Goal: Task Accomplishment & Management: Manage account settings

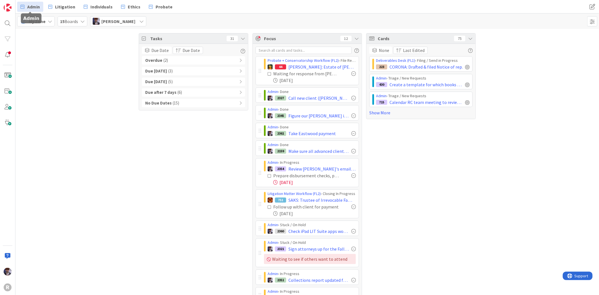
click at [28, 10] on link "Admin" at bounding box center [30, 7] width 26 height 10
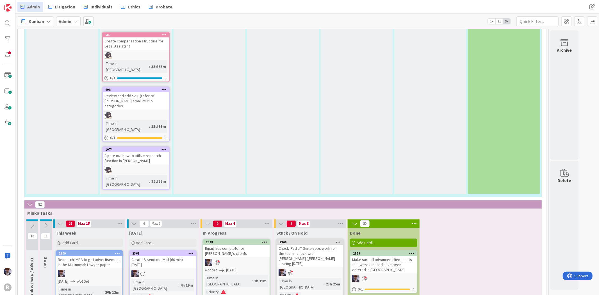
scroll to position [1436, 0]
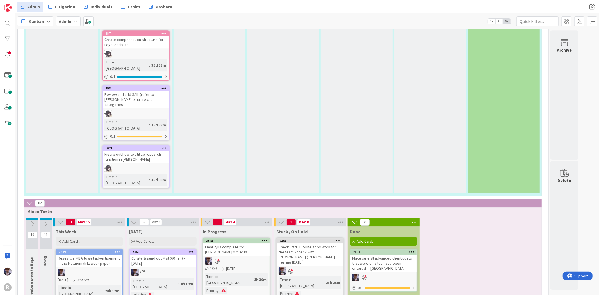
click at [312, 204] on div "Check iPad LIT Suite apps work for the team - check with Ted (Tyler hearing on …" at bounding box center [310, 254] width 66 height 22
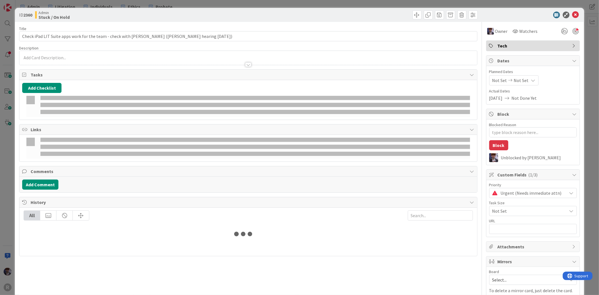
type textarea "x"
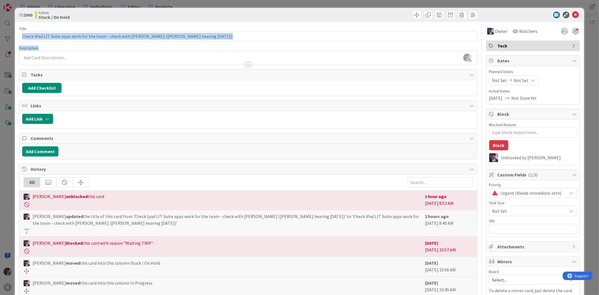
drag, startPoint x: 120, startPoint y: 40, endPoint x: 105, endPoint y: 37, distance: 14.9
click at [105, 37] on div "Title 88 / 128 Check iPad LIT Suite apps work for the team - check with Ted (Ty…" at bounding box center [248, 173] width 458 height 303
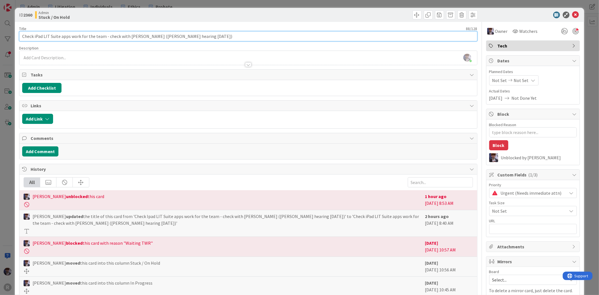
drag, startPoint x: 105, startPoint y: 37, endPoint x: 203, endPoint y: 38, distance: 97.2
click at [203, 38] on input "Check iPad LIT Suite apps work for the team - check with Ted (Tyler hearing on …" at bounding box center [248, 36] width 458 height 10
type input "Check iPad LIT Suite apps work for the team"
type textarea "x"
type input "Check iPad LIT Suite apps work for the team"
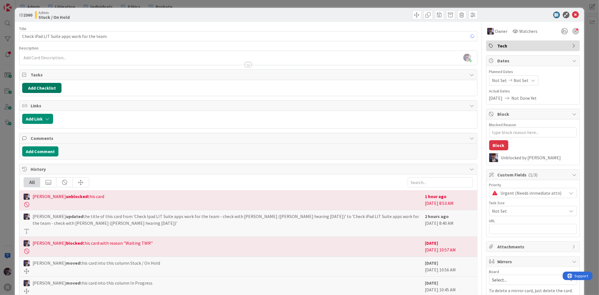
click at [45, 85] on button "Add Checklist" at bounding box center [41, 88] width 39 height 10
type textarea "x"
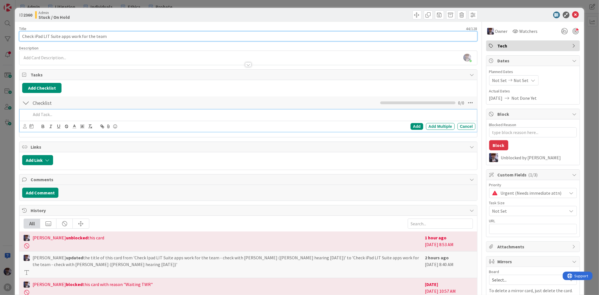
drag, startPoint x: 35, startPoint y: 35, endPoint x: 12, endPoint y: 36, distance: 22.8
click at [12, 36] on div "ID 2360 Admin Stuck / On Hold Title 44 / 128 Check iPad LIT Suite apps work for…" at bounding box center [299, 147] width 599 height 295
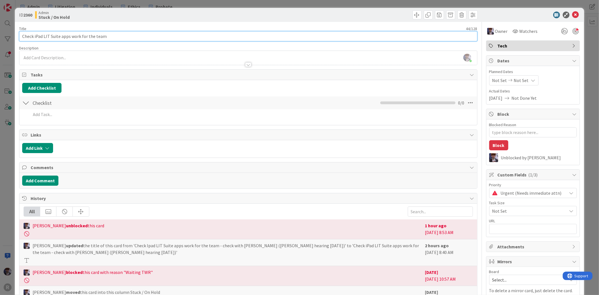
type input "iPad LIT Suite apps work for the team"
type textarea "x"
drag, startPoint x: 99, startPoint y: 40, endPoint x: 47, endPoint y: 34, distance: 52.3
click at [47, 34] on input "iPad LIT Suite apps work for the team" at bounding box center [248, 36] width 458 height 10
type input "iPad LIT Suite"
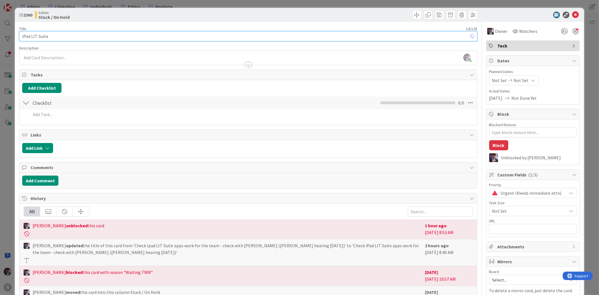
type textarea "x"
type input "iPad LIT Suite"
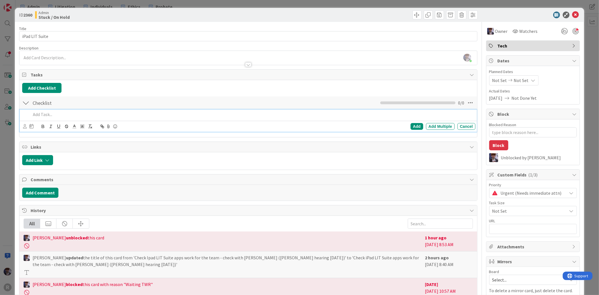
click at [35, 113] on p at bounding box center [252, 114] width 442 height 6
click at [192, 117] on p "When Ted's in the office, figure out the best way change the account from his w…" at bounding box center [252, 114] width 442 height 6
click at [232, 115] on p "When Ted's in the office, figure out the best way change the account from his w…" at bounding box center [252, 114] width 442 height 6
click at [26, 126] on icon at bounding box center [25, 126] width 4 height 4
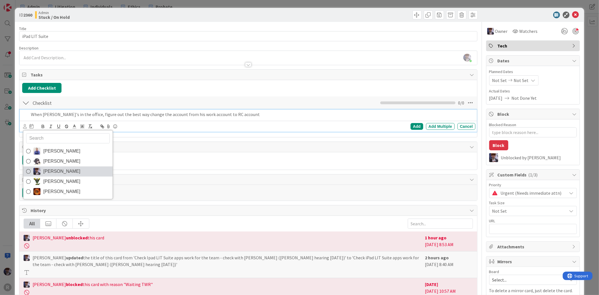
click at [52, 169] on span "[PERSON_NAME]" at bounding box center [61, 171] width 37 height 8
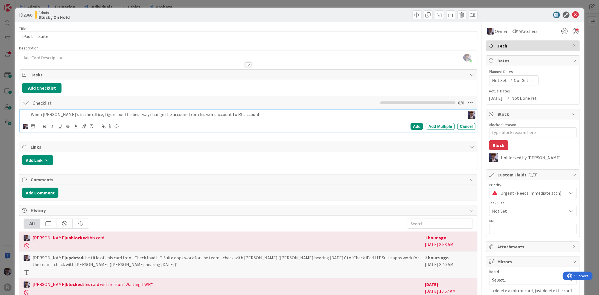
click at [30, 128] on div "John Grant Kelly Nguyen Minka Laine Friesen Nic Corbett Ted Reuter" at bounding box center [29, 126] width 12 height 7
click at [31, 128] on icon at bounding box center [33, 126] width 4 height 4
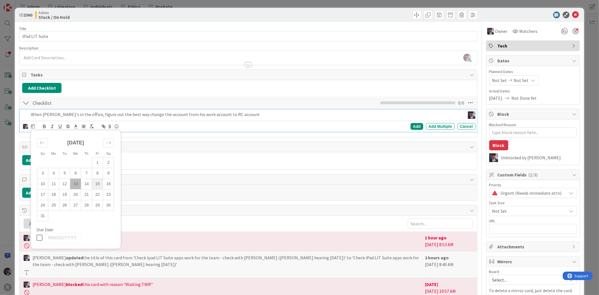
click at [99, 185] on td "15" at bounding box center [97, 184] width 11 height 11
click at [99, 184] on td "15" at bounding box center [97, 184] width 11 height 11
click at [394, 128] on div "Add" at bounding box center [417, 126] width 13 height 7
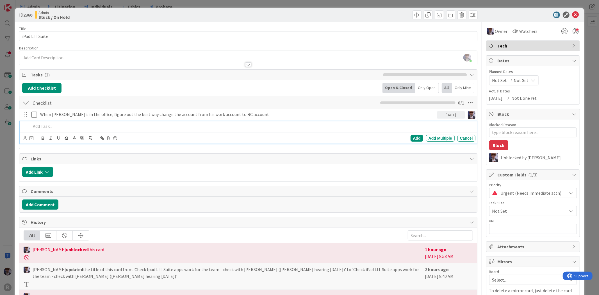
click at [161, 122] on div at bounding box center [252, 126] width 447 height 10
click at [97, 125] on p "Inform the team about using the RCiPAD" at bounding box center [252, 126] width 442 height 6
click at [109, 126] on p "Inform the team about using the RC iPAD" at bounding box center [252, 126] width 442 height 6
click at [115, 122] on div "Inform the team about using the RC iPAD & loogin" at bounding box center [252, 126] width 447 height 10
click at [24, 138] on icon at bounding box center [25, 138] width 4 height 4
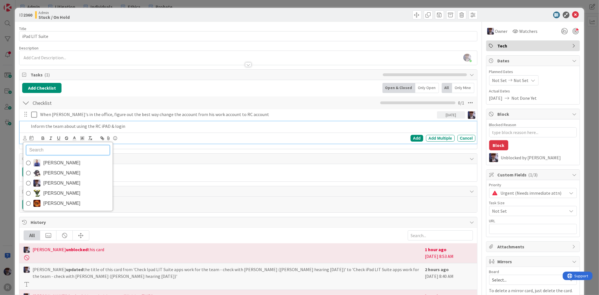
drag, startPoint x: 59, startPoint y: 183, endPoint x: 59, endPoint y: 179, distance: 4.2
click at [59, 183] on span "[PERSON_NAME]" at bounding box center [61, 183] width 37 height 8
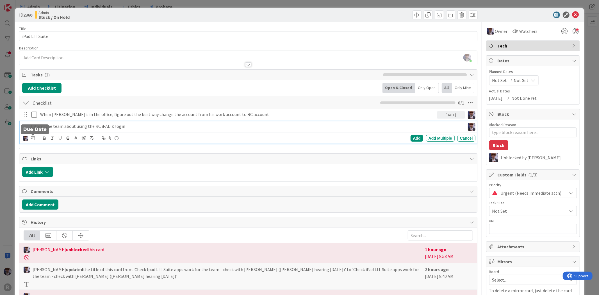
click at [33, 140] on icon at bounding box center [33, 138] width 4 height 4
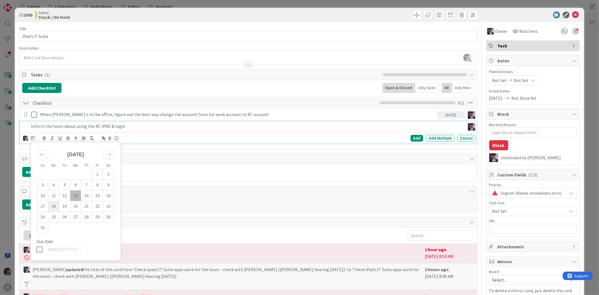
click at [54, 204] on td "18" at bounding box center [53, 206] width 11 height 11
click at [394, 139] on div "Add" at bounding box center [417, 138] width 13 height 7
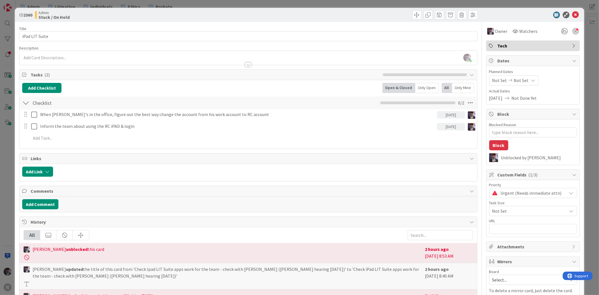
click at [12, 144] on div "ID 2360 Admin Stuck / On Hold Title 14 / 128 iPad LIT Suite Description Minka L…" at bounding box center [299, 147] width 599 height 295
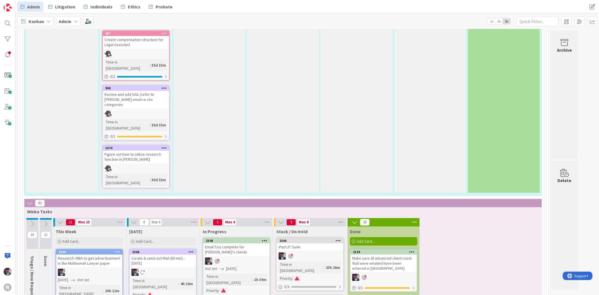
click at [313, 204] on div at bounding box center [310, 255] width 66 height 7
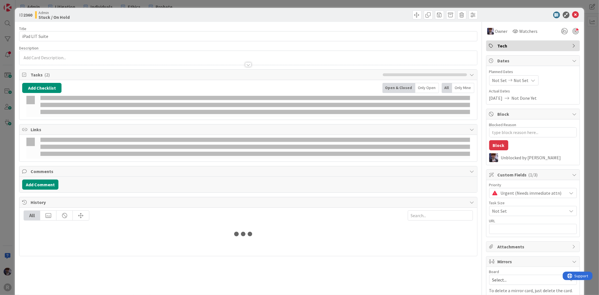
type textarea "x"
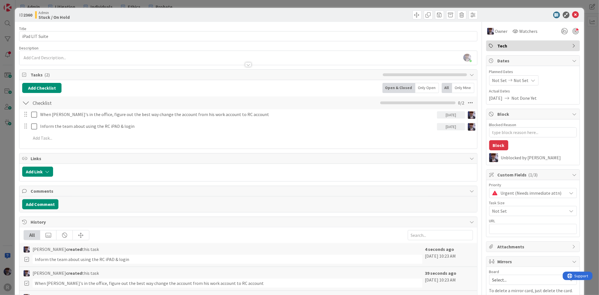
click at [394, 79] on div "Not Set Not Set" at bounding box center [513, 80] width 49 height 10
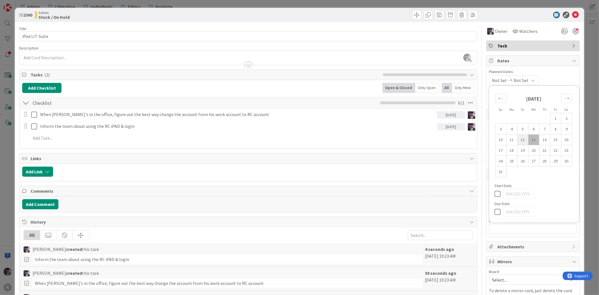
click at [394, 141] on td "12" at bounding box center [522, 139] width 11 height 11
type input "[DATE]"
type textarea "x"
click at [394, 151] on td "18" at bounding box center [511, 150] width 11 height 11
type input "08/18/2025"
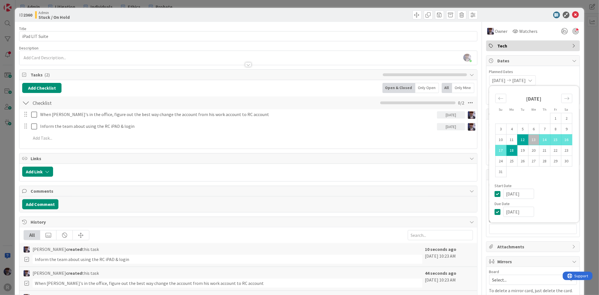
click at [394, 70] on div "ID 2360 Admin Stuck / On Hold Title 14 / 128 iPad LIT Suite Description Minka L…" at bounding box center [299, 147] width 599 height 295
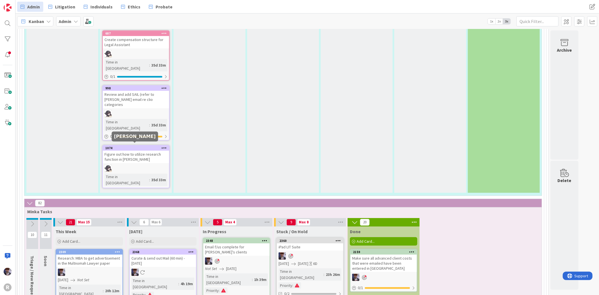
drag, startPoint x: 79, startPoint y: 159, endPoint x: -38, endPoint y: 193, distance: 122.1
click at [150, 204] on span "Add Card..." at bounding box center [145, 241] width 18 height 5
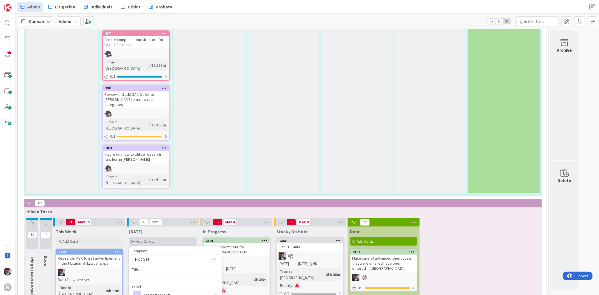
type textarea "x"
type textarea "C"
type textarea "x"
type textarea "Ch"
type textarea "x"
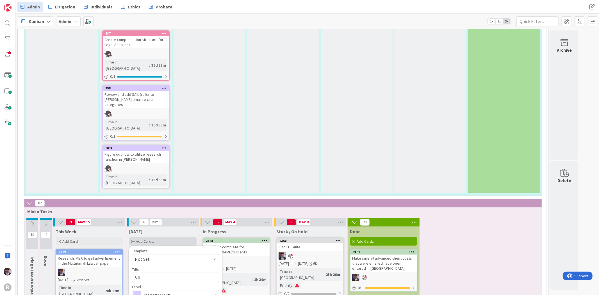
type textarea "Cho"
type textarea "x"
type textarea "Choo"
type textarea "x"
type textarea "Choos"
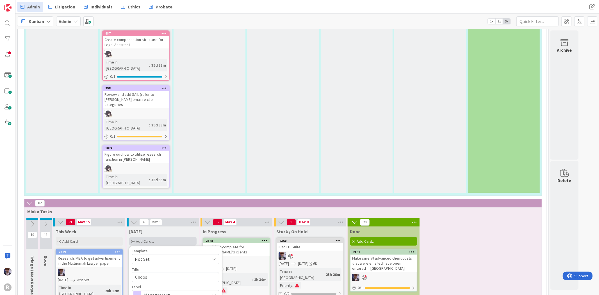
type textarea "x"
type textarea "Choose"
type textarea "x"
type textarea "Choose"
type textarea "x"
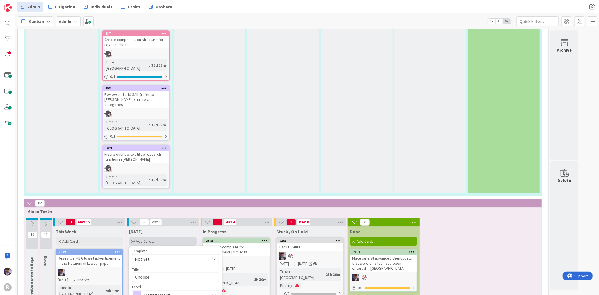
type textarea "Choose a"
type textarea "x"
type textarea "Choose a"
type textarea "x"
type textarea "Choose a n"
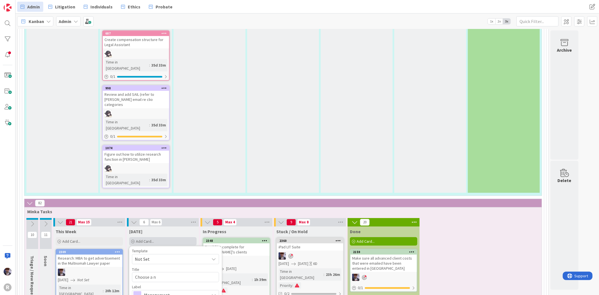
type textarea "x"
type textarea "Choose a ne"
type textarea "x"
type textarea "Choose a new"
type textarea "x"
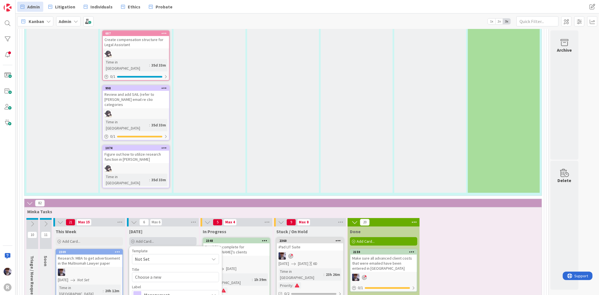
type textarea "Choose a new"
type textarea "x"
type textarea "Choose a new m"
type textarea "x"
type textarea "Choose a new mo"
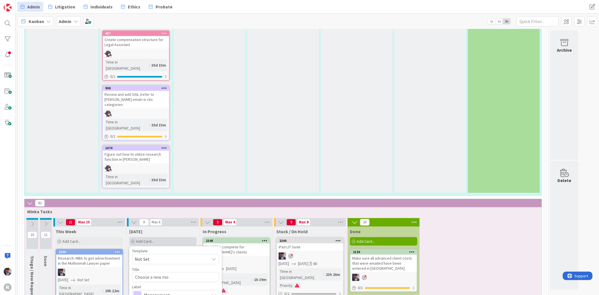
type textarea "x"
type textarea "Choose a new mou"
type textarea "x"
type textarea "Choose a new mous"
type textarea "x"
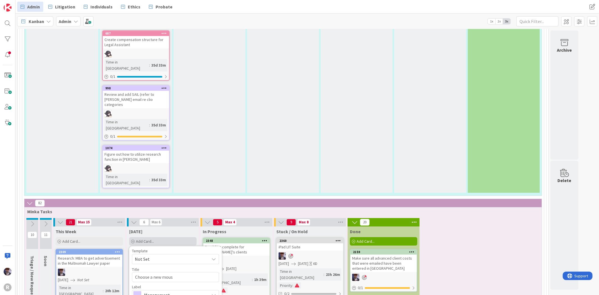
type textarea "Choose a new mouse"
type textarea "x"
type textarea "Choose a new mouse"
click at [178, 204] on span "Management" at bounding box center [175, 295] width 62 height 8
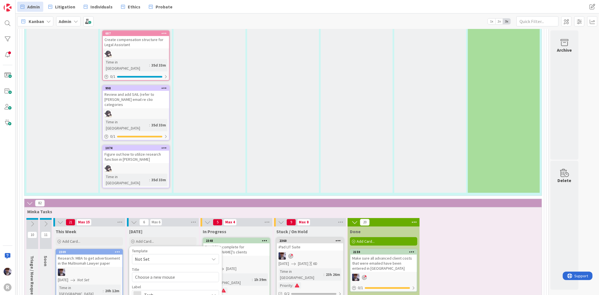
drag, startPoint x: 151, startPoint y: 218, endPoint x: 154, endPoint y: 217, distance: 3.1
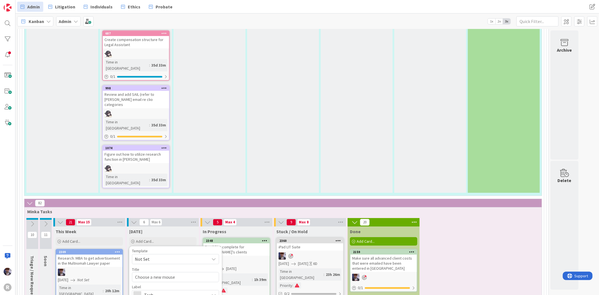
click at [155, 204] on div "Override WIP Limit" at bounding box center [154, 277] width 45 height 10
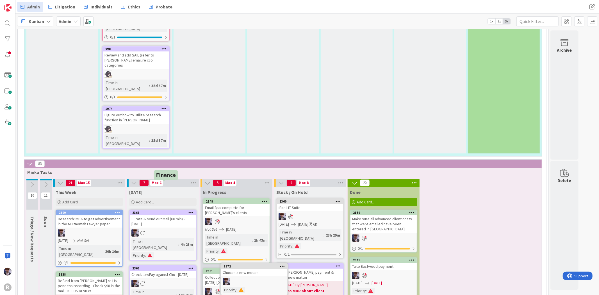
scroll to position [1527, 0]
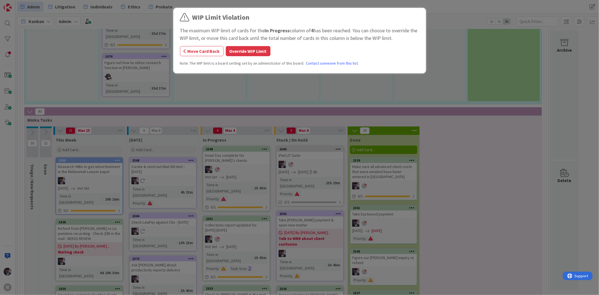
click at [245, 42] on div "The maximum WIP limit of cards for the In Progress column of 4 has been reached…" at bounding box center [299, 34] width 239 height 15
click at [246, 47] on button "Override WIP Limit" at bounding box center [248, 51] width 45 height 10
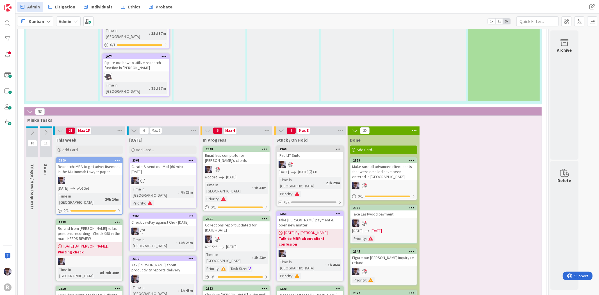
scroll to position [1434, 0]
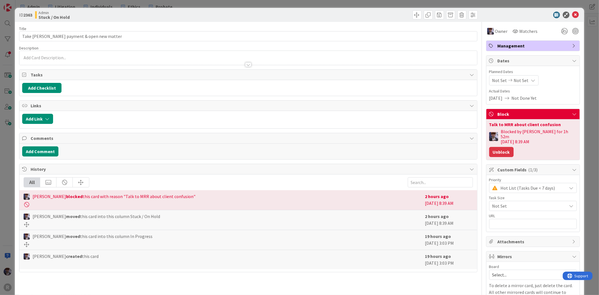
click at [394, 147] on button "Unblock" at bounding box center [501, 152] width 24 height 10
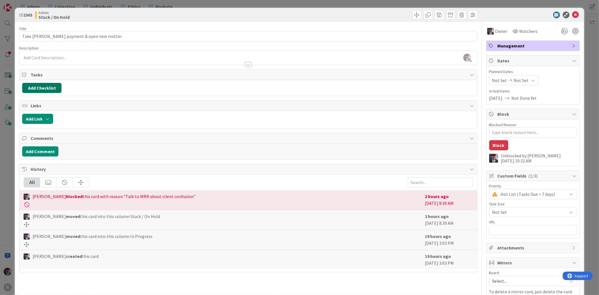
click at [54, 87] on button "Add Checklist" at bounding box center [41, 88] width 39 height 10
type textarea "x"
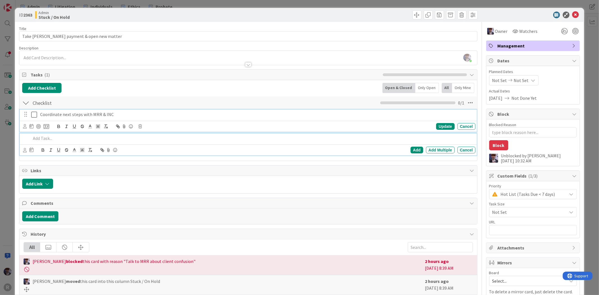
click at [34, 115] on icon at bounding box center [35, 114] width 8 height 7
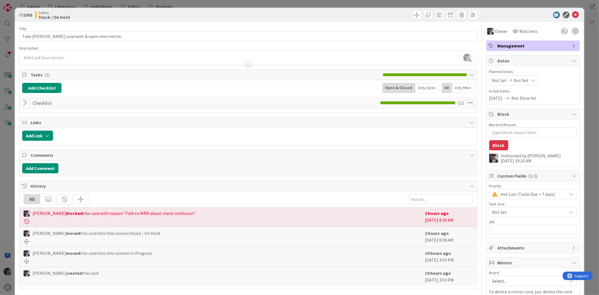
click at [24, 104] on div at bounding box center [25, 103] width 7 height 10
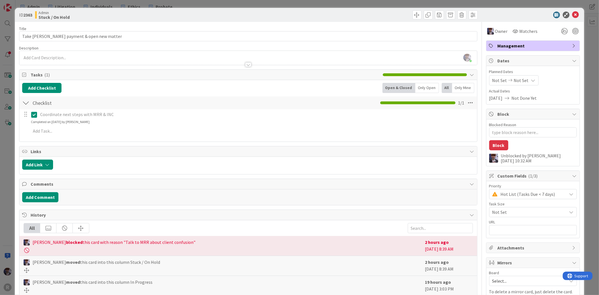
click at [52, 118] on div "Coordinate next steps with MRR & INC" at bounding box center [257, 115] width 438 height 10
click at [36, 114] on icon at bounding box center [35, 114] width 8 height 7
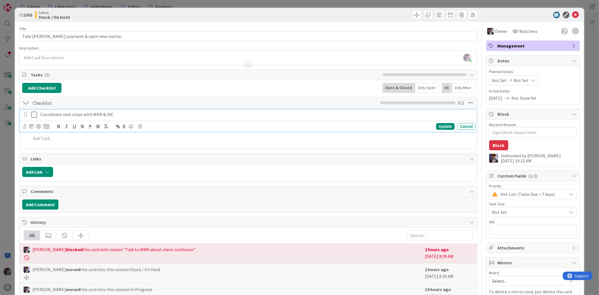
click at [22, 128] on div "Update Cancel" at bounding box center [248, 126] width 457 height 11
click at [24, 127] on icon at bounding box center [25, 126] width 4 height 4
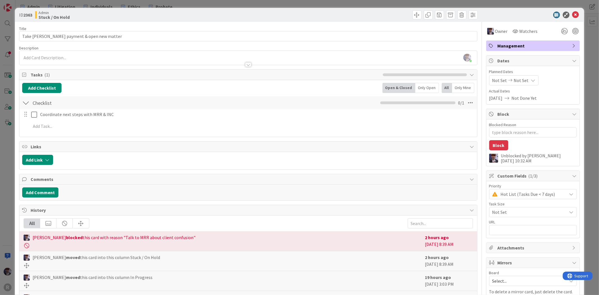
click at [0, 0] on span "[PERSON_NAME]" at bounding box center [0, 0] width 0 height 0
type textarea "x"
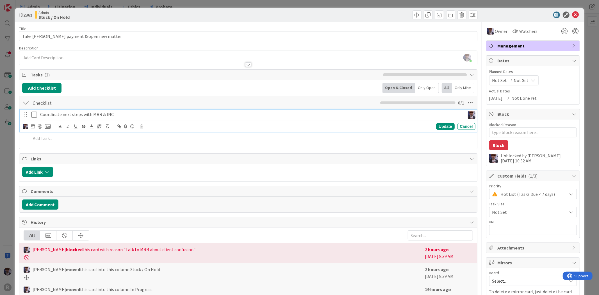
click at [43, 119] on div "Coordinate next steps with MRR & INC" at bounding box center [251, 115] width 427 height 10
click at [31, 127] on icon at bounding box center [33, 126] width 4 height 4
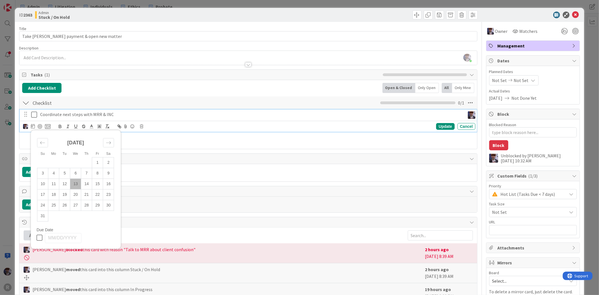
click at [75, 184] on td "13" at bounding box center [75, 184] width 11 height 11
type input "[DATE]"
click at [34, 127] on icon at bounding box center [33, 126] width 4 height 4
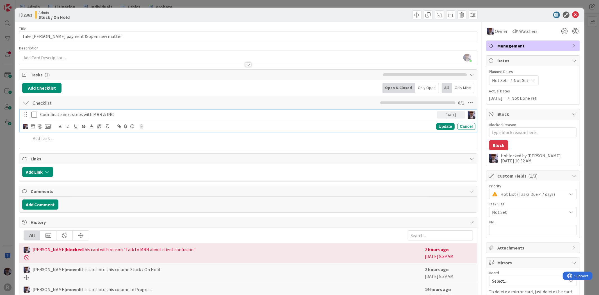
drag, startPoint x: 440, startPoint y: 122, endPoint x: 440, endPoint y: 125, distance: 3.7
click at [394, 121] on div "John Grant Kelly Nguyen Minka Laine Friesen Nic Corbett Ted Reuter Su Mo Tu We …" at bounding box center [248, 126] width 457 height 11
click at [394, 125] on div "Update" at bounding box center [445, 126] width 18 height 7
click at [31, 117] on icon at bounding box center [35, 114] width 8 height 7
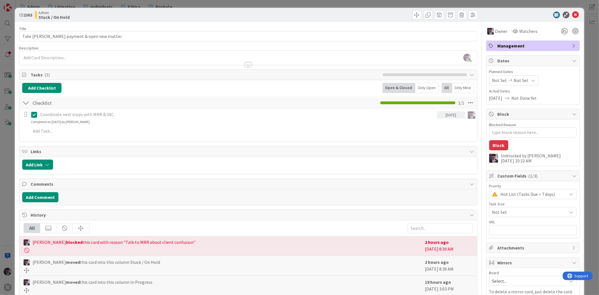
type textarea "x"
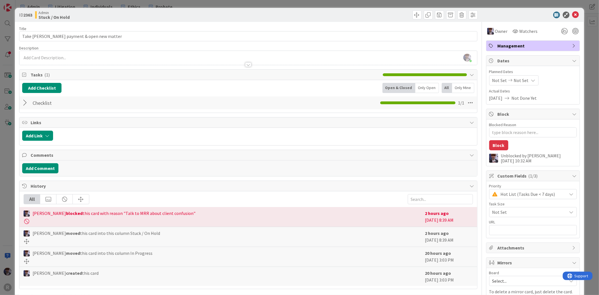
click at [28, 105] on div at bounding box center [25, 103] width 7 height 10
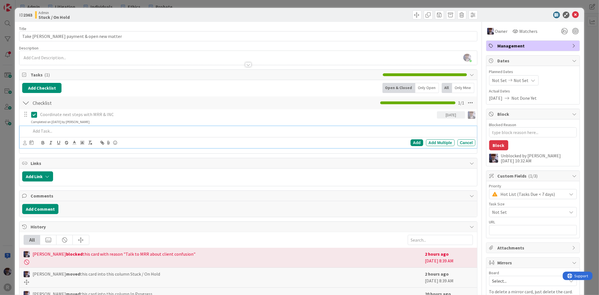
click at [37, 132] on p at bounding box center [252, 131] width 442 height 6
click at [25, 145] on icon at bounding box center [25, 143] width 4 height 4
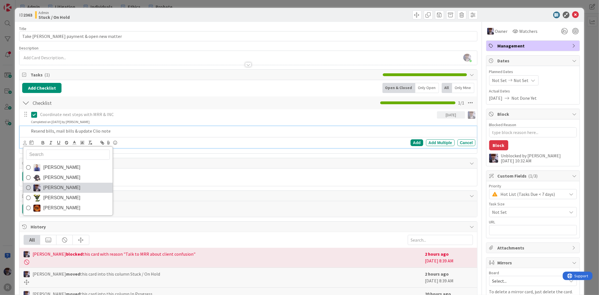
click at [53, 185] on span "[PERSON_NAME]" at bounding box center [61, 188] width 37 height 8
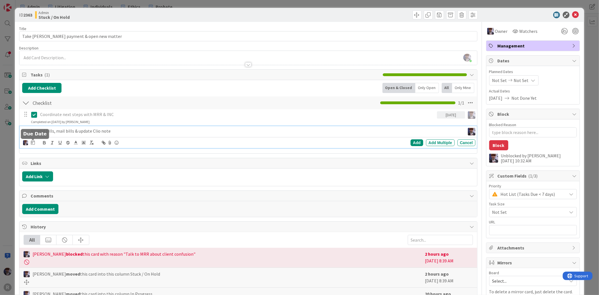
click at [34, 144] on icon at bounding box center [33, 142] width 4 height 4
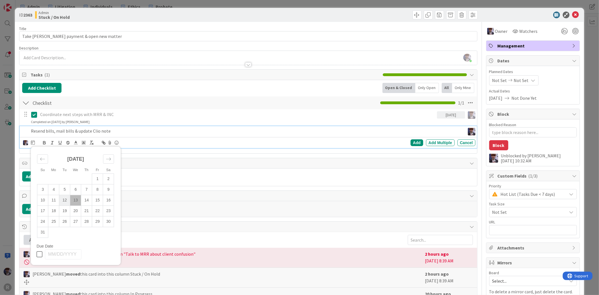
click at [63, 204] on td "12" at bounding box center [64, 200] width 11 height 11
click at [394, 142] on div "Add" at bounding box center [417, 142] width 13 height 7
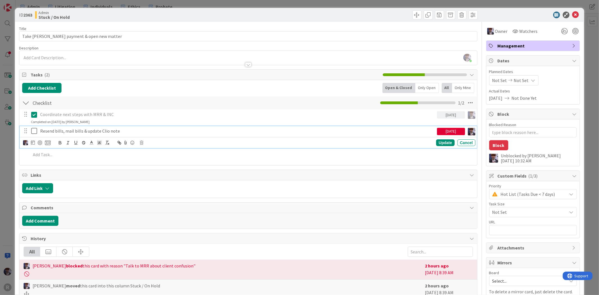
click at [34, 131] on icon at bounding box center [35, 131] width 8 height 7
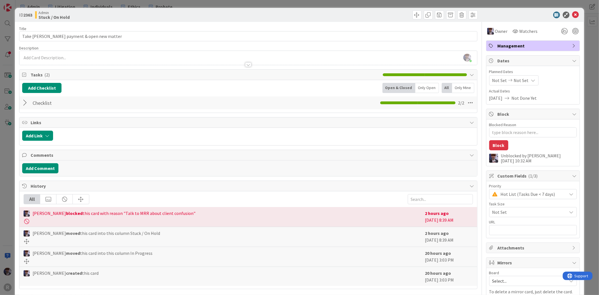
click at [11, 144] on div "ID 2363 Admin Stuck / On Hold Title 39 / 128 Take Sowinski payment & open new m…" at bounding box center [299, 147] width 599 height 295
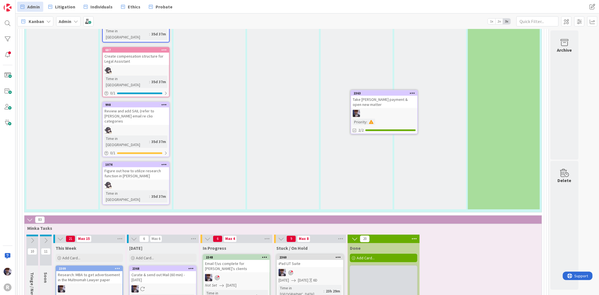
scroll to position [1414, 0]
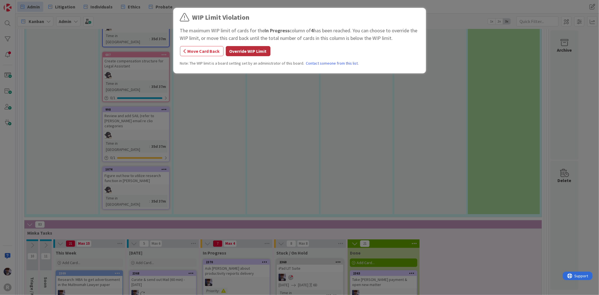
click at [239, 51] on button "Override WIP Limit" at bounding box center [248, 51] width 45 height 10
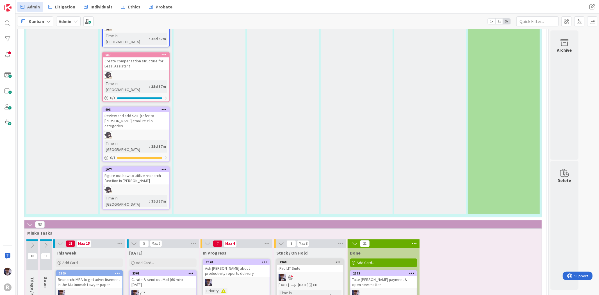
click at [217, 204] on div "Ask Kelly about productivity reports delivery" at bounding box center [236, 271] width 66 height 12
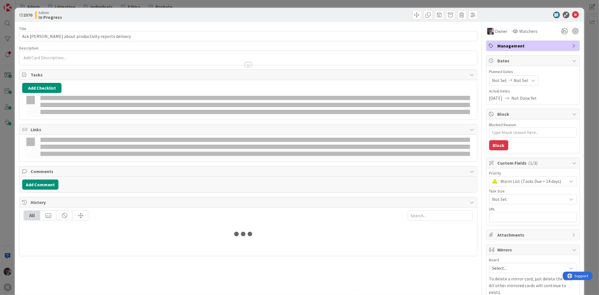
type textarea "x"
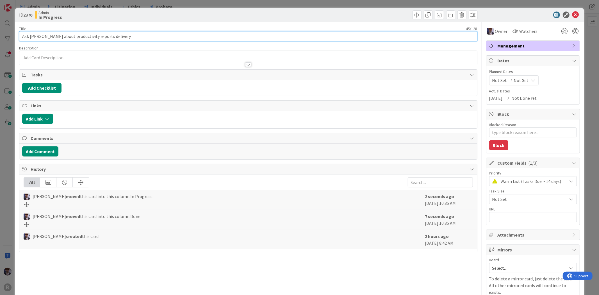
drag, startPoint x: 53, startPoint y: 37, endPoint x: -9, endPoint y: 33, distance: 62.5
click at [0, 33] on html "R Admin Litigation Individuals Ethics Probate Admin Litigation Individuals Ethi…" at bounding box center [299, 147] width 599 height 295
type input "Productivity reports delivery"
type textarea "x"
type input "Productivity reports delivery"
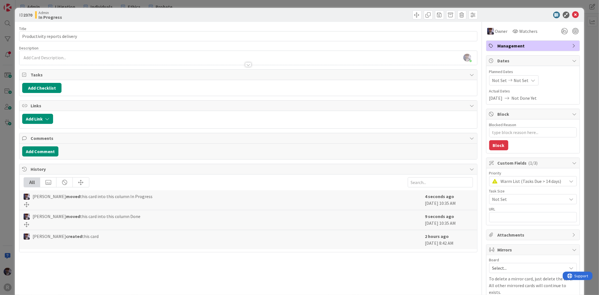
click at [58, 82] on div "Add Checklist" at bounding box center [248, 88] width 458 height 16
click at [49, 91] on button "Add Checklist" at bounding box center [41, 88] width 39 height 10
type textarea "x"
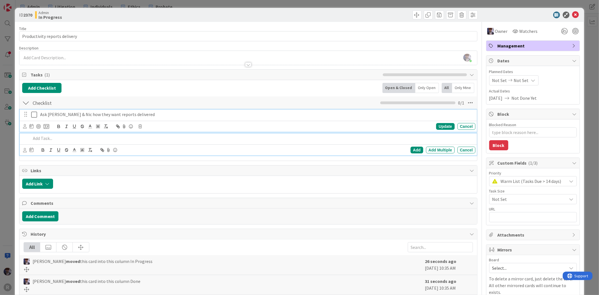
click at [58, 115] on p "Ask Kelly & Nic how they want reports delivered" at bounding box center [256, 114] width 433 height 6
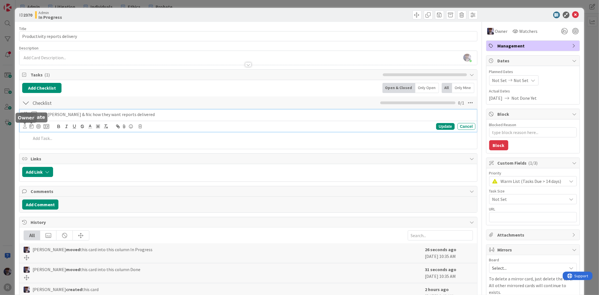
click at [24, 126] on icon at bounding box center [25, 126] width 4 height 4
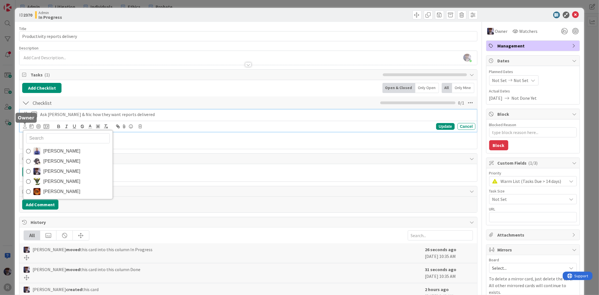
click at [24, 126] on icon at bounding box center [25, 126] width 4 height 4
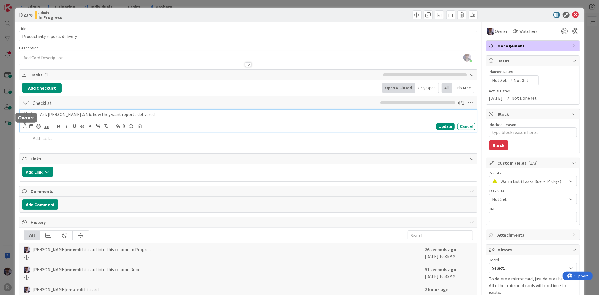
click at [26, 128] on icon at bounding box center [25, 126] width 4 height 4
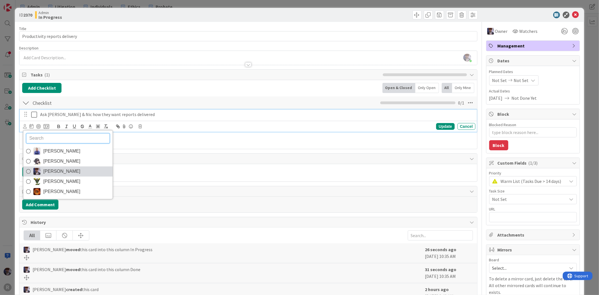
click at [56, 174] on span "[PERSON_NAME]" at bounding box center [61, 171] width 37 height 8
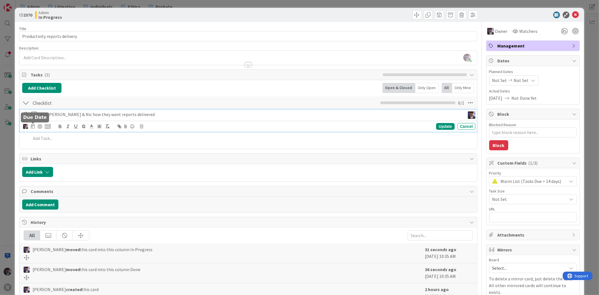
click at [32, 127] on icon at bounding box center [33, 126] width 4 height 4
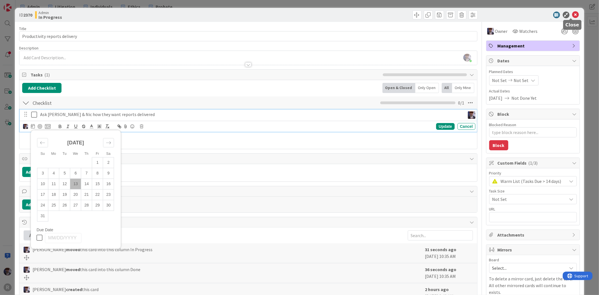
click at [394, 13] on icon at bounding box center [576, 15] width 7 height 7
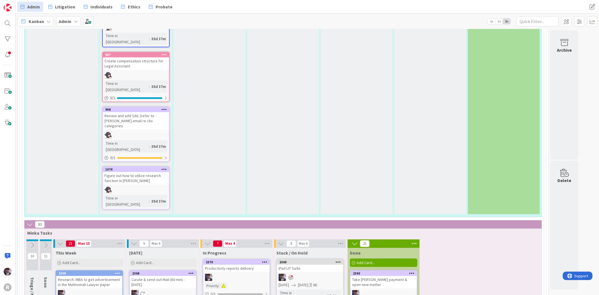
click at [262, 204] on div at bounding box center [265, 262] width 10 height 4
click at [198, 204] on button "Delete" at bounding box center [198, 290] width 21 height 10
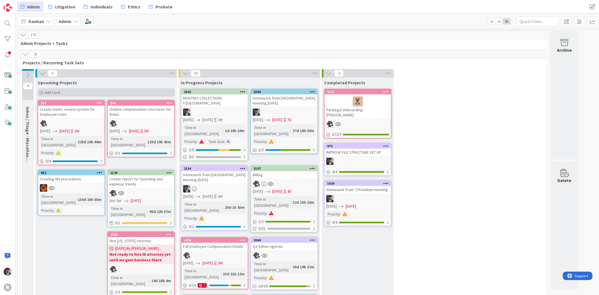
click at [84, 90] on div "Add Card..." at bounding box center [106, 92] width 137 height 8
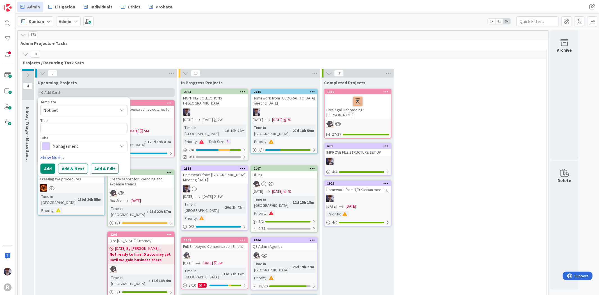
type textarea "x"
type textarea "P"
type textarea "x"
type textarea "Pro"
type textarea "x"
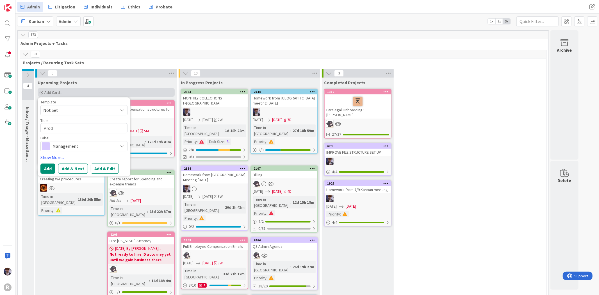
type textarea "Produ"
type textarea "x"
type textarea "Produc"
type textarea "x"
type textarea "Product"
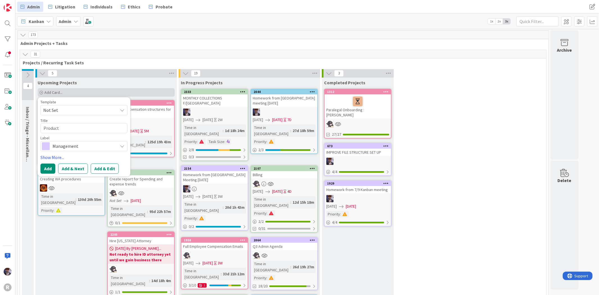
type textarea "x"
type textarea "Producti"
type textarea "x"
type textarea "Productiv"
type textarea "x"
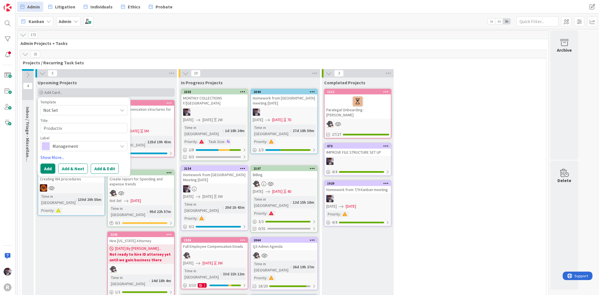
type textarea "Productivi"
type textarea "x"
type textarea "Productivit"
type textarea "x"
type textarea "Productivity"
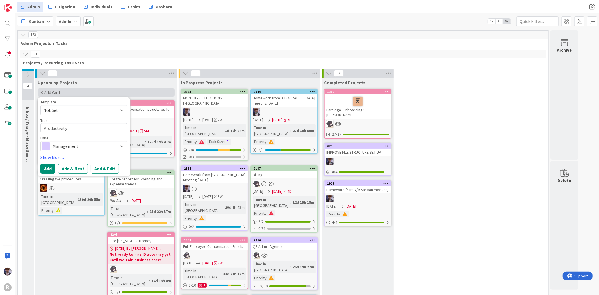
type textarea "x"
type textarea "Productivity"
type textarea "x"
type textarea "Productivity R"
type textarea "x"
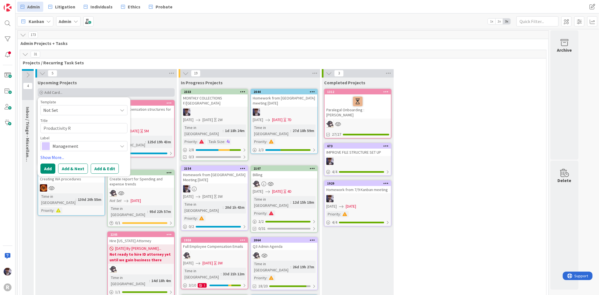
type textarea "Productivity Re"
type textarea "x"
type textarea "Productivity Rep"
type textarea "x"
type textarea "Productivity Repor"
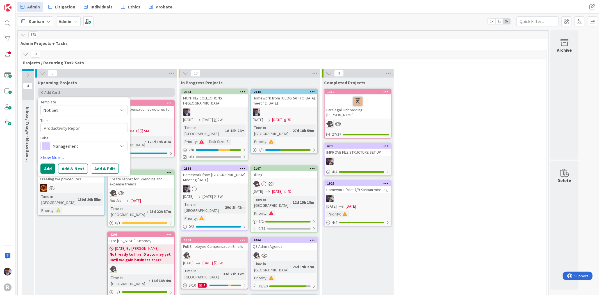
type textarea "x"
type textarea "Productivity Report"
type textarea "x"
type textarea "Productivity Reports"
type textarea "x"
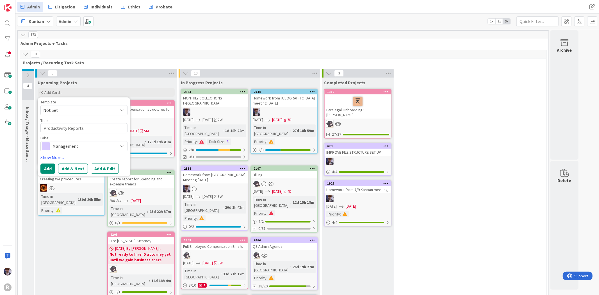
type textarea "Productivity Reports"
click at [70, 147] on span "Management" at bounding box center [84, 146] width 62 height 8
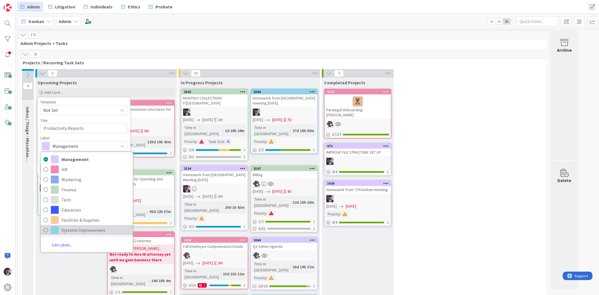
drag, startPoint x: 75, startPoint y: 229, endPoint x: 74, endPoint y: 225, distance: 4.5
click at [75, 204] on span "Systems Improvement" at bounding box center [96, 230] width 69 height 8
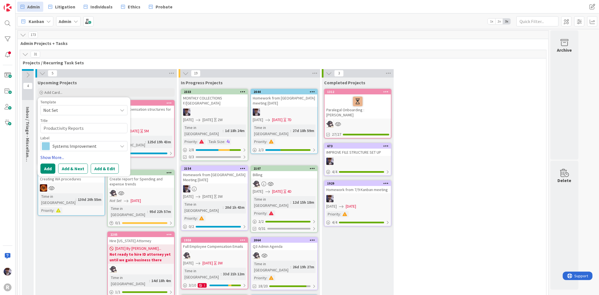
click at [50, 157] on link "Show More..." at bounding box center [83, 157] width 87 height 7
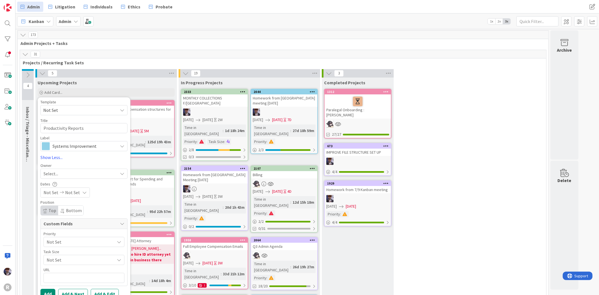
click at [53, 177] on div "Select..." at bounding box center [83, 174] width 87 height 10
click at [80, 204] on span "[PERSON_NAME]" at bounding box center [75, 221] width 27 height 8
click at [62, 204] on span "Not Set" at bounding box center [79, 242] width 65 height 8
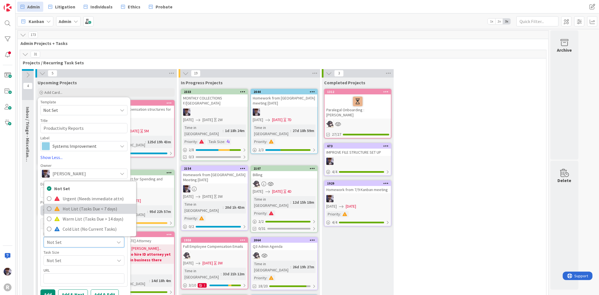
click at [71, 204] on span "Hot List (Tasks Due < 7 days)" at bounding box center [98, 209] width 71 height 8
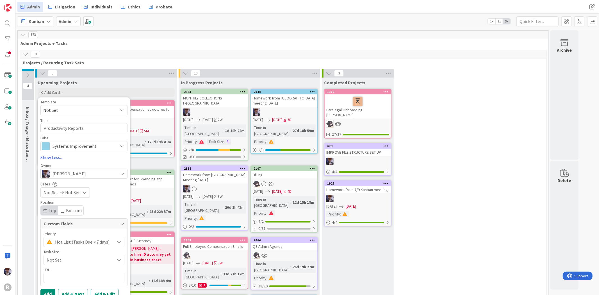
scroll to position [62, 0]
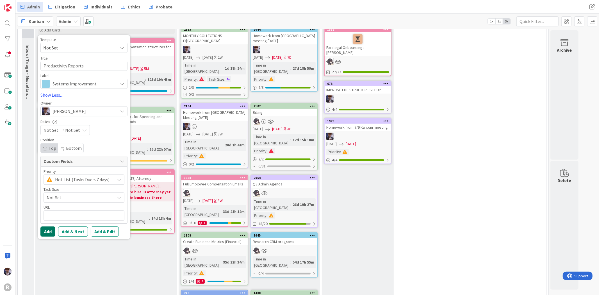
click at [45, 204] on button "Add" at bounding box center [47, 231] width 15 height 10
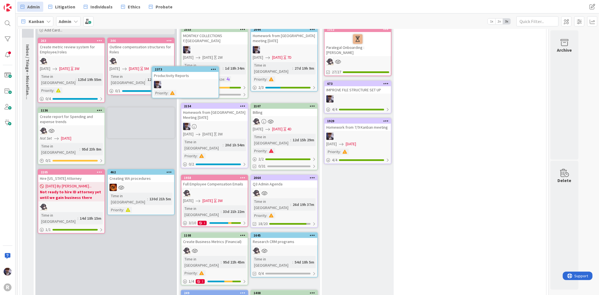
scroll to position [44, 0]
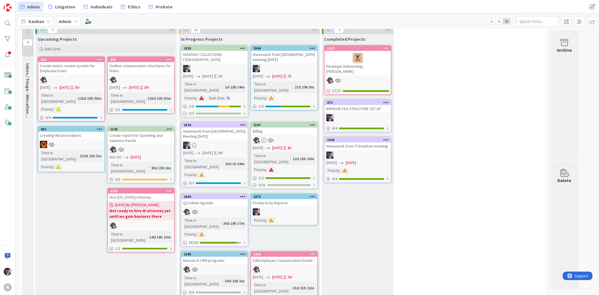
click at [282, 199] on div "Productivity Reports" at bounding box center [284, 202] width 66 height 7
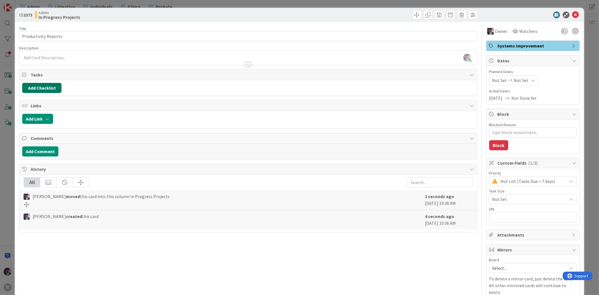
click at [47, 87] on button "Add Checklist" at bounding box center [41, 88] width 39 height 10
type textarea "x"
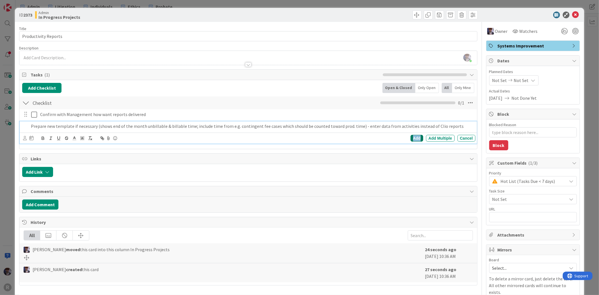
click at [394, 140] on div "Add" at bounding box center [417, 138] width 13 height 7
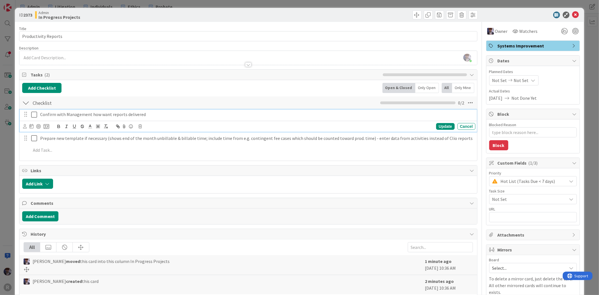
click at [60, 117] on p "Confirm with Management how want reports delivered" at bounding box center [256, 114] width 433 height 6
click at [28, 128] on div at bounding box center [36, 126] width 26 height 7
click at [25, 128] on icon at bounding box center [25, 126] width 4 height 4
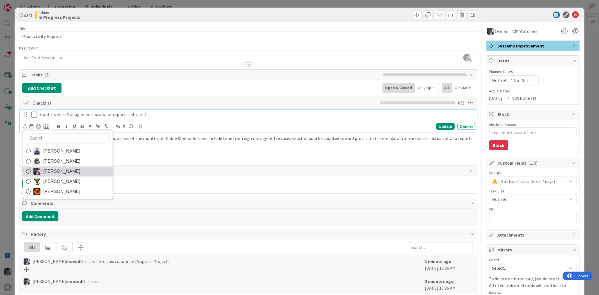
click at [58, 172] on span "[PERSON_NAME]" at bounding box center [61, 171] width 37 height 8
type textarea "x"
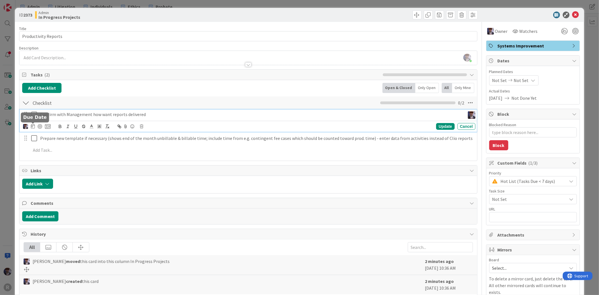
click at [33, 125] on icon at bounding box center [33, 126] width 4 height 4
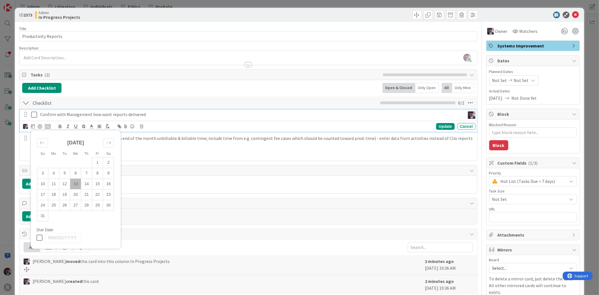
click at [77, 183] on td "13" at bounding box center [75, 184] width 11 height 11
type input "[DATE]"
click at [394, 127] on div "Update" at bounding box center [445, 126] width 18 height 7
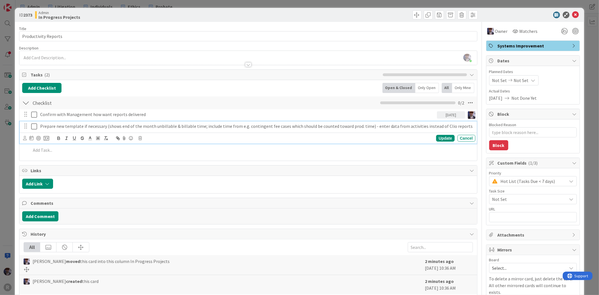
click at [303, 126] on p "Prepare new template if necessary (shows end of the month unbillable & billable…" at bounding box center [256, 126] width 433 height 6
click at [26, 140] on icon at bounding box center [25, 138] width 4 height 4
drag, startPoint x: 52, startPoint y: 184, endPoint x: 48, endPoint y: 179, distance: 6.6
click at [52, 184] on span "[PERSON_NAME]" at bounding box center [61, 183] width 37 height 8
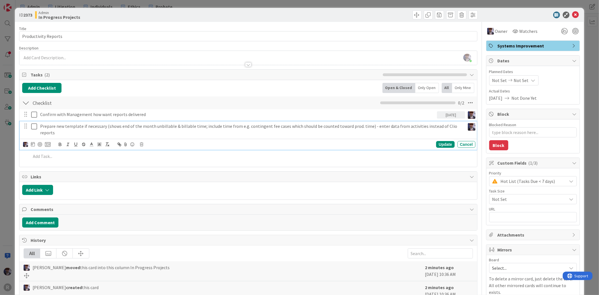
type textarea "x"
click at [31, 142] on icon at bounding box center [33, 144] width 4 height 4
click at [94, 197] on td "15" at bounding box center [97, 202] width 11 height 11
type input "[DATE]"
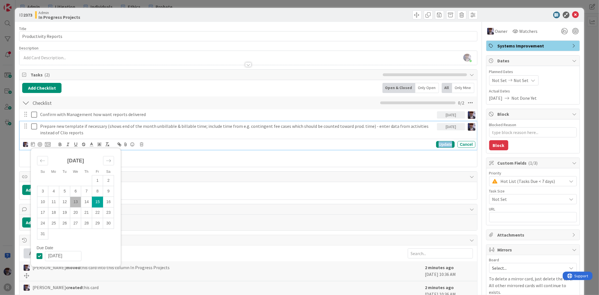
click at [394, 145] on div "Update" at bounding box center [445, 144] width 18 height 7
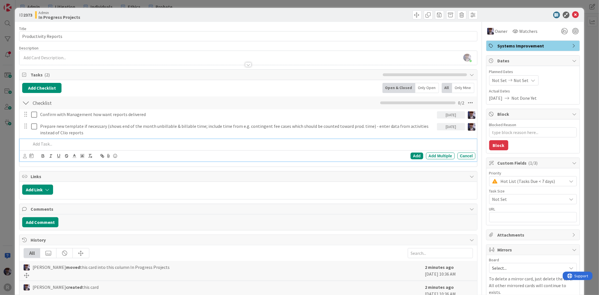
click at [47, 142] on p at bounding box center [252, 144] width 442 height 6
click at [26, 159] on div at bounding box center [25, 156] width 4 height 6
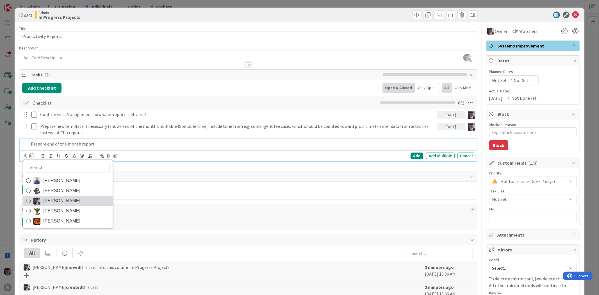
click at [44, 197] on link "[PERSON_NAME]" at bounding box center [67, 201] width 89 height 10
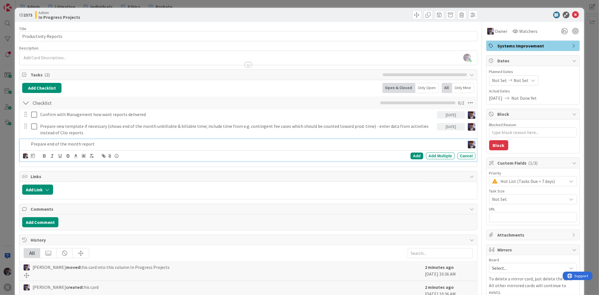
click at [33, 155] on icon at bounding box center [33, 155] width 4 height 4
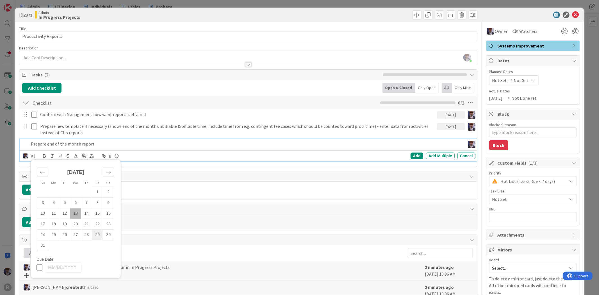
click at [97, 204] on td "29" at bounding box center [97, 235] width 11 height 11
click at [394, 155] on div "Add" at bounding box center [417, 156] width 13 height 7
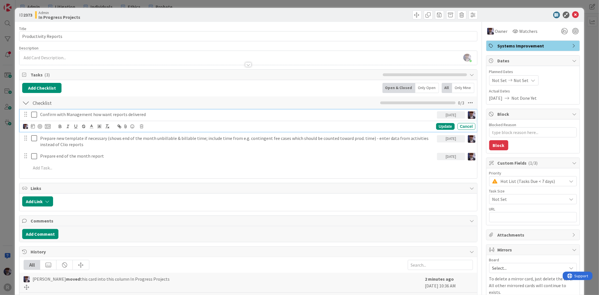
click at [77, 110] on div "Confirm with Management how want reports delivered" at bounding box center [237, 115] width 399 height 10
click at [38, 126] on div at bounding box center [40, 126] width 4 height 4
click at [47, 126] on icon at bounding box center [48, 126] width 6 height 5
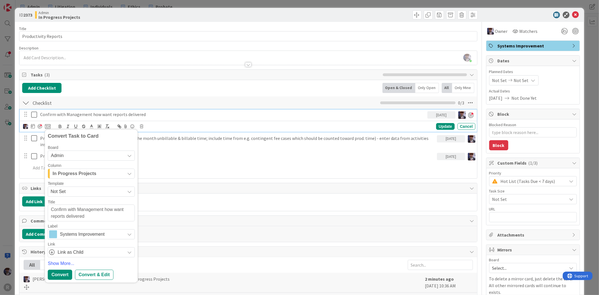
click at [91, 176] on span "In Progress Projects" at bounding box center [75, 173] width 44 height 7
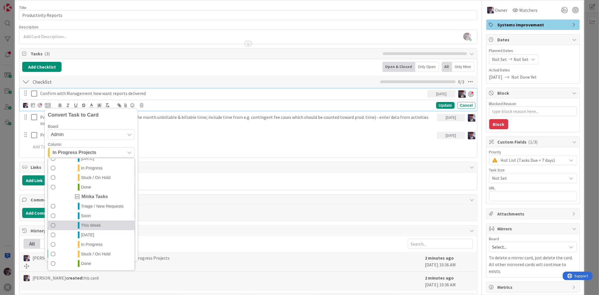
scroll to position [33, 0]
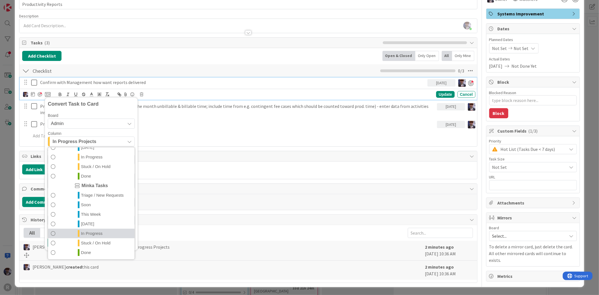
click at [94, 204] on span "In Progress" at bounding box center [92, 233] width 22 height 7
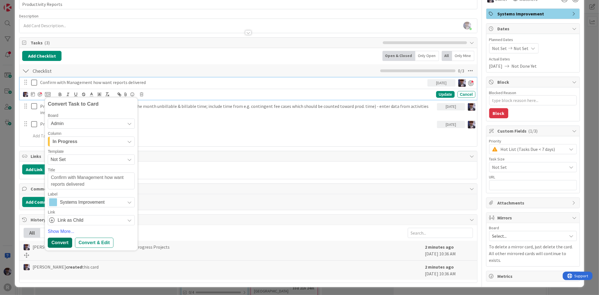
click at [66, 204] on div "Convert" at bounding box center [60, 243] width 24 height 10
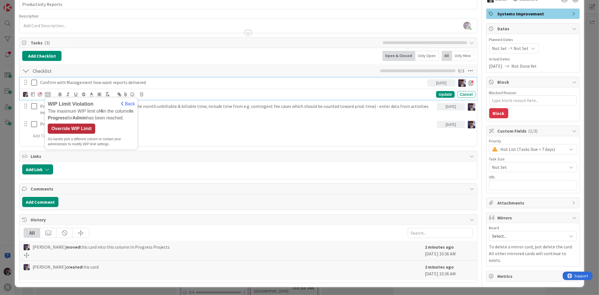
click at [81, 127] on div "Override WIP Limit" at bounding box center [71, 129] width 47 height 10
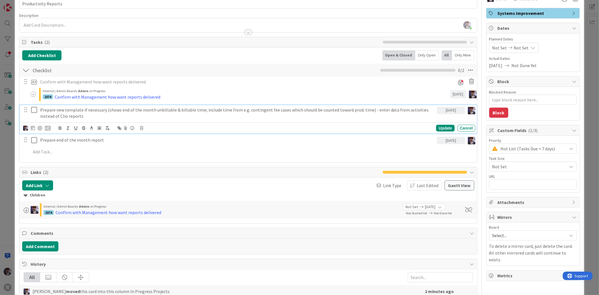
click at [78, 113] on p "Prepare new template if necessary (shows end of the month unbillable & billable…" at bounding box center [237, 113] width 395 height 13
click at [49, 128] on icon at bounding box center [48, 128] width 6 height 5
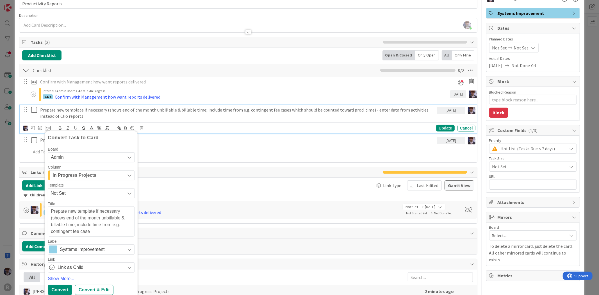
click at [81, 176] on span "In Progress Projects" at bounding box center [75, 175] width 44 height 7
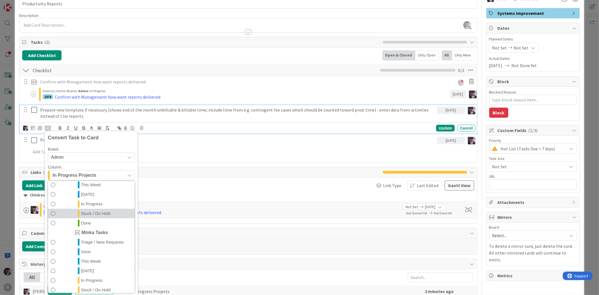
scroll to position [122, 0]
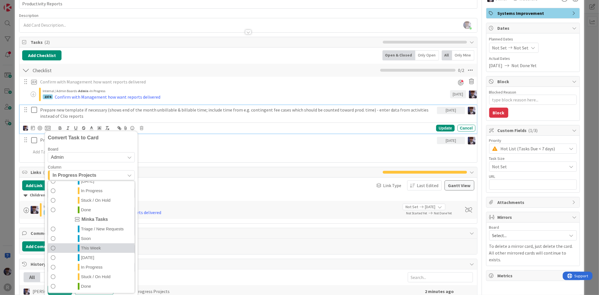
click at [104, 204] on link "This Week" at bounding box center [91, 248] width 87 height 10
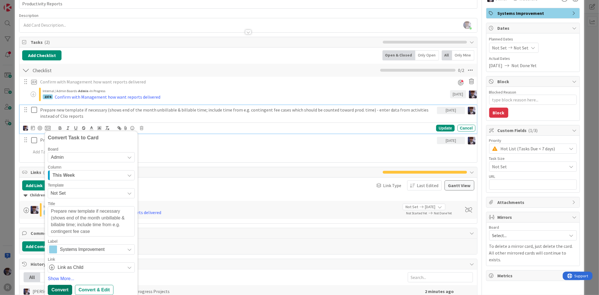
click at [58, 204] on div "Convert" at bounding box center [60, 290] width 24 height 10
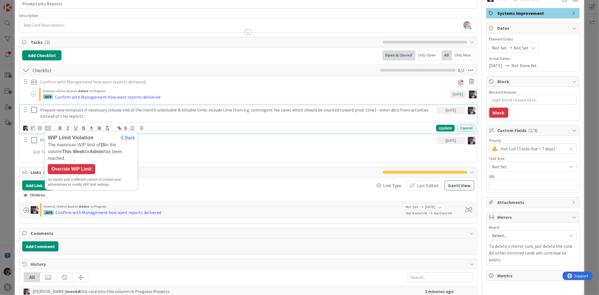
click at [66, 156] on div "WIP Limit Violation Back The maximum WIP limit of 15 in the column This Week fo…" at bounding box center [91, 160] width 87 height 53
click at [67, 164] on div "Override WIP Limit" at bounding box center [71, 169] width 47 height 10
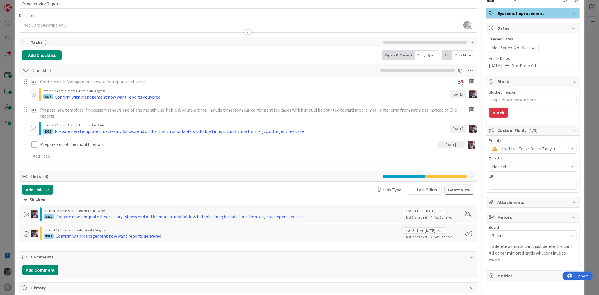
click at [8, 171] on div "ID 2373 Admin In Progress Projects Title 21 / 128 Productivity Reports Descript…" at bounding box center [299, 147] width 599 height 295
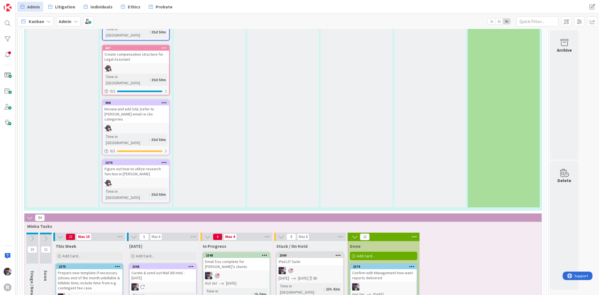
scroll to position [1403, 0]
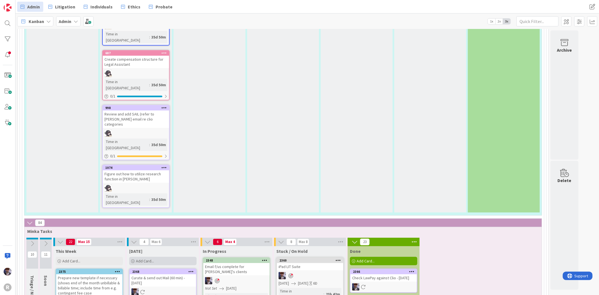
click at [166, 204] on div "Add Card..." at bounding box center [162, 261] width 67 height 8
type textarea "x"
type textarea "E"
type textarea "x"
type textarea "En"
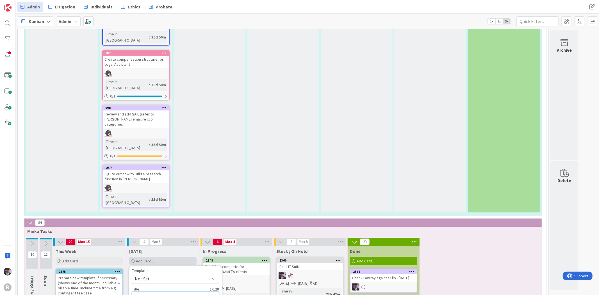
type textarea "x"
type textarea "Ens"
type textarea "x"
type textarea "Ensu"
type textarea "x"
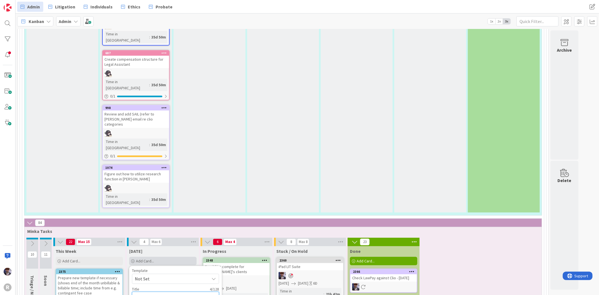
type textarea "Ensur"
type textarea "x"
type textarea "Ensure"
type textarea "x"
type textarea "Ensure"
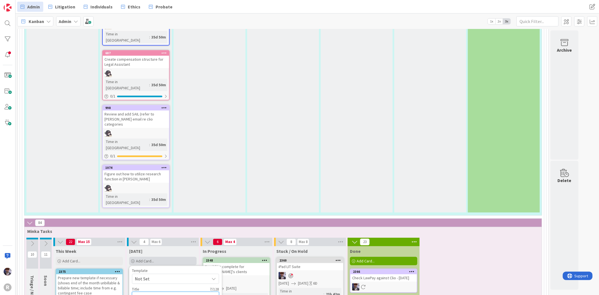
type textarea "x"
type textarea "Ensure c"
type textarea "x"
type textarea "Ensure co"
type textarea "x"
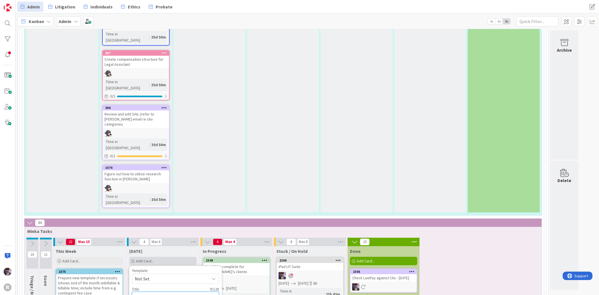
type textarea "Ensure col"
type textarea "x"
type textarea "Ensure coll"
type textarea "x"
type textarea "Ensure colle"
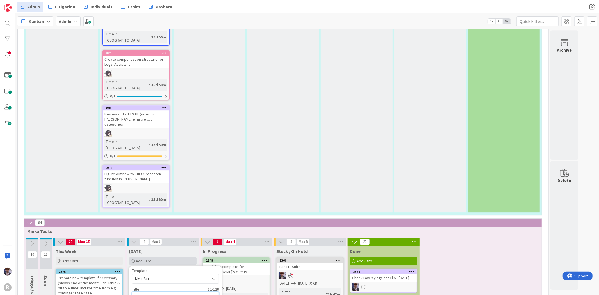
type textarea "x"
type textarea "Ensure coll"
type textarea "x"
type textarea "Ensure col"
type textarea "x"
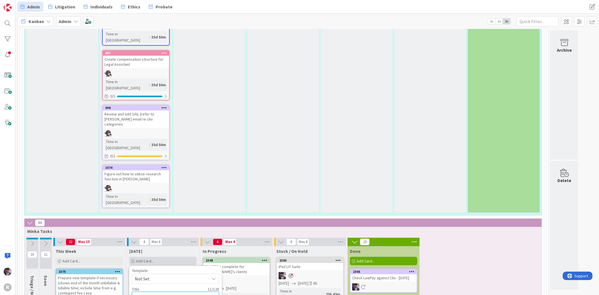
type textarea "Ensure c"
type textarea "x"
type textarea "Ensure"
type textarea "x"
type textarea "Ensure A"
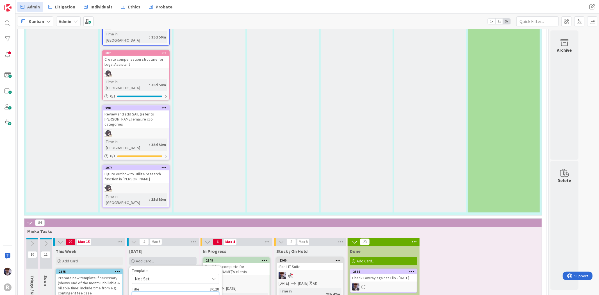
type textarea "x"
type textarea "Ensure AR"
type textarea "x"
type textarea "Ensure AR"
type textarea "x"
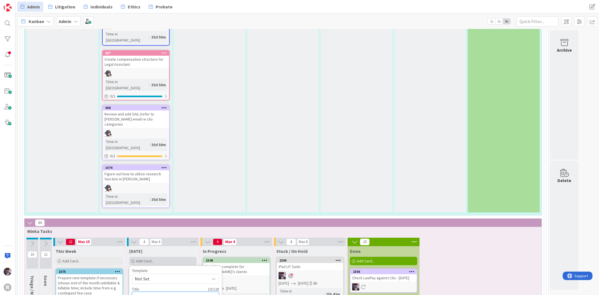
type textarea "Ensure AR i"
type textarea "x"
type textarea "Ensure AR inv"
type textarea "x"
type textarea "Ensure AR invo"
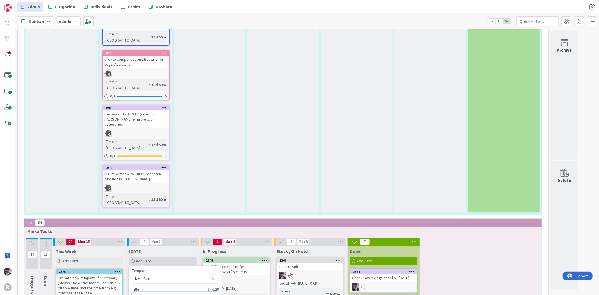
type textarea "x"
type textarea "Ensure AR invoi"
type textarea "x"
type textarea "Ensure AR invoic"
type textarea "x"
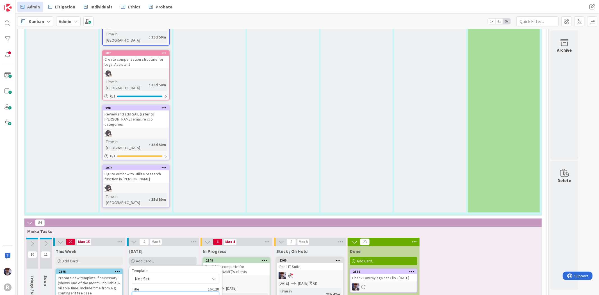
type textarea "Ensure AR invoice"
type textarea "x"
type textarea "Ensure AR invoice"
type textarea "x"
type textarea "Ensure AR invoice p"
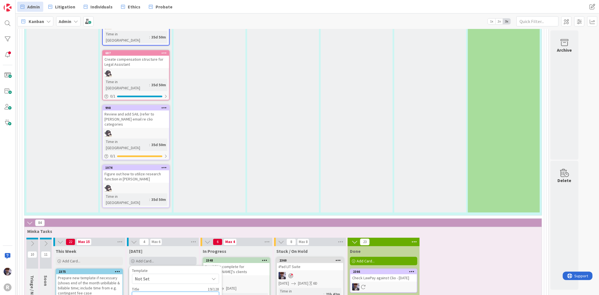
type textarea "x"
type textarea "Ensure AR invoice pa"
type textarea "x"
type textarea "Ensure AR invoice pai"
type textarea "x"
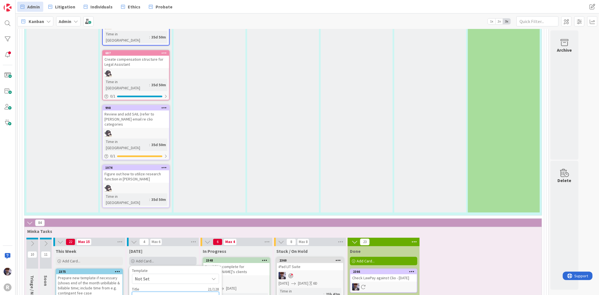
type textarea "Ensure AR invoice pa"
type textarea "x"
type textarea "Ensure AR invoice pay"
type textarea "x"
type textarea "Ensure AR invoice paym"
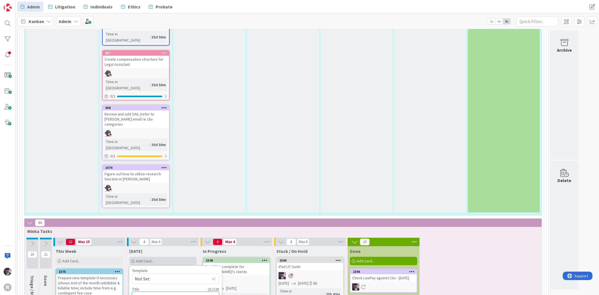
type textarea "x"
type textarea "Ensure AR invoice payme"
type textarea "x"
type textarea "Ensure AR invoice paymen"
type textarea "x"
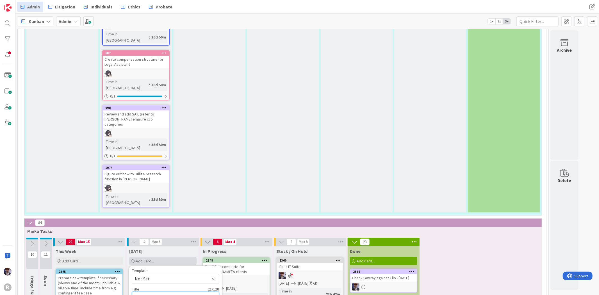
type textarea "Ensure AR invoice payment"
type textarea "x"
type textarea "Ensure AR invoice payments"
type textarea "x"
type textarea "Ensure AR invoice payments"
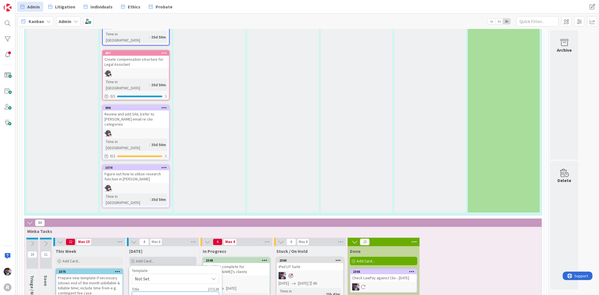
type textarea "x"
type textarea "Ensure AR invoice payments e"
type textarea "x"
type textarea "Ensure AR invoice payments en"
type textarea "x"
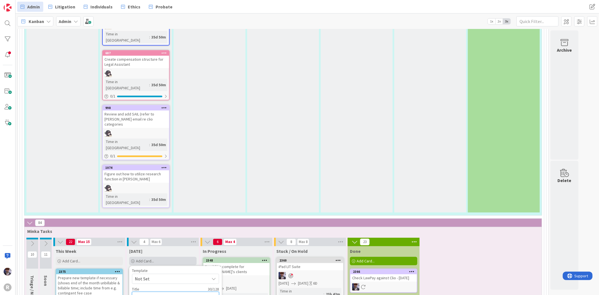
type textarea "Ensure AR invoice payments ente"
type textarea "x"
type textarea "Ensure AR invoice payments enter"
type textarea "x"
type textarea "Ensure AR invoice payments entere"
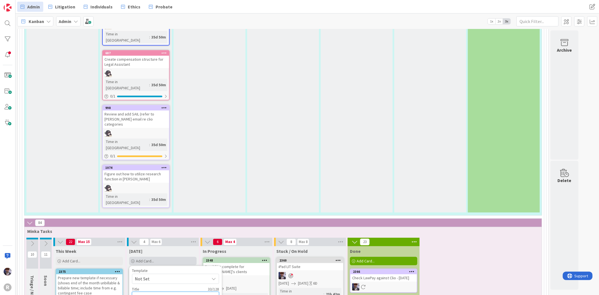
type textarea "x"
type textarea "Ensure AR invoice payments entered"
type textarea "x"
type textarea "Ensure AR invoice payments entered"
type textarea "x"
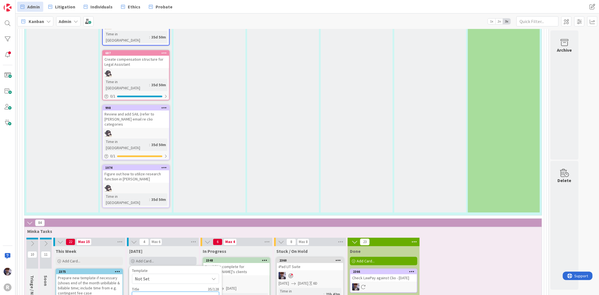
type textarea "Ensure AR invoice payments entered i"
type textarea "x"
type textarea "Ensure AR invoice payments entered in"
type textarea "x"
click at [164, 204] on textarea "Ensure AR invoice payments entered in IOLTA report by the 15th" at bounding box center [175, 300] width 87 height 17
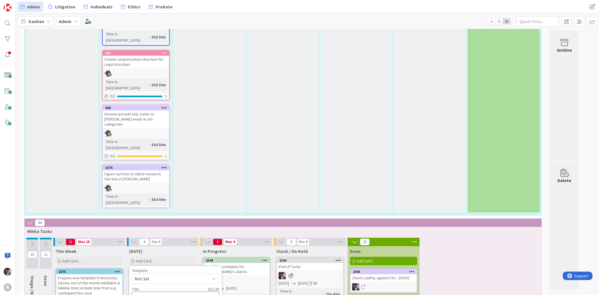
click at [171, 204] on textarea "Ensure AR invoice payments entered in IOLTA report by the 15th" at bounding box center [175, 300] width 87 height 17
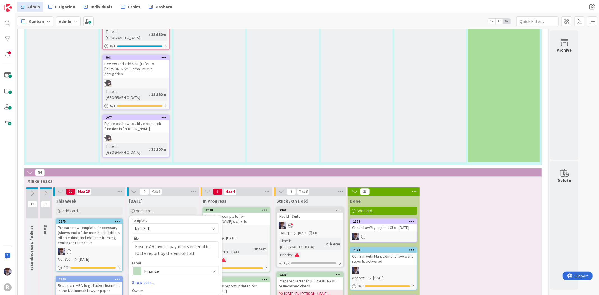
scroll to position [1465, 0]
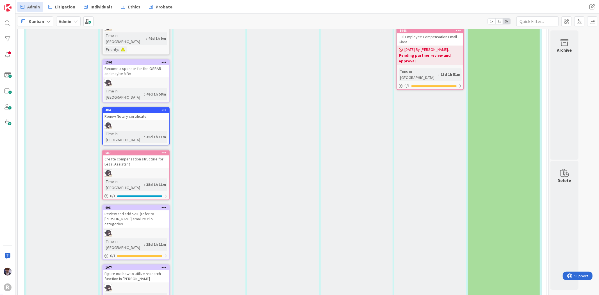
scroll to position [1403, 0]
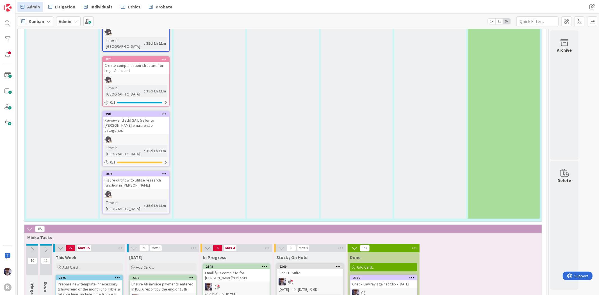
click at [165, 204] on div "Ensure AR invoice payments entered in IOLTA report by the end of 15th" at bounding box center [163, 286] width 66 height 12
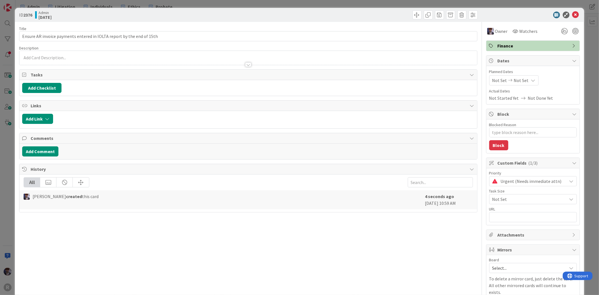
click at [394, 82] on span "Not Set" at bounding box center [521, 80] width 15 height 7
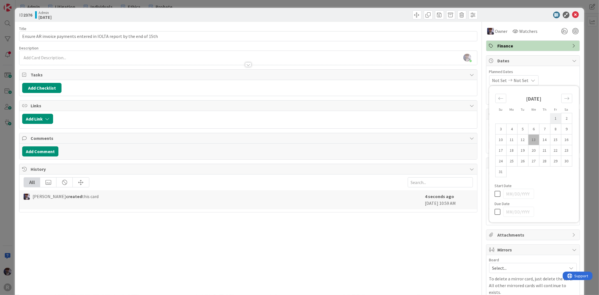
click at [394, 117] on td "1" at bounding box center [555, 118] width 11 height 11
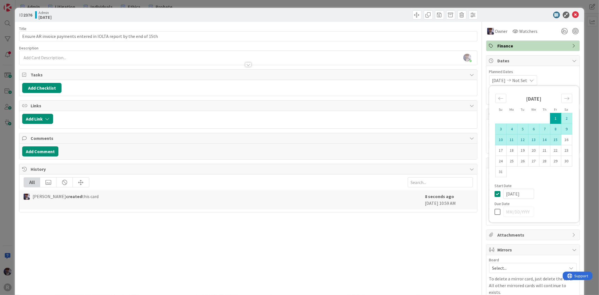
click at [394, 141] on td "15" at bounding box center [555, 139] width 11 height 11
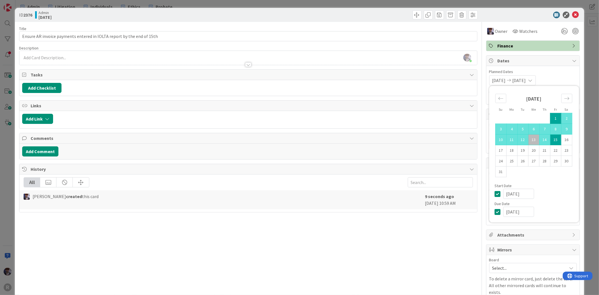
click at [394, 204] on div "Title 69 / 128 Ensure AR invoice payments entered in IOLTA report by the end of…" at bounding box center [248, 168] width 458 height 292
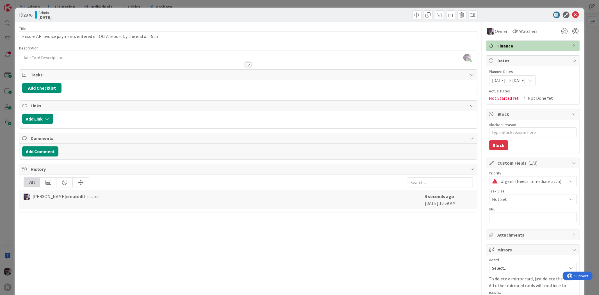
click at [394, 48] on div "ID 2376 Admin Today Title 69 / 128 Ensure AR invoice payments entered in IOLTA …" at bounding box center [299, 147] width 599 height 295
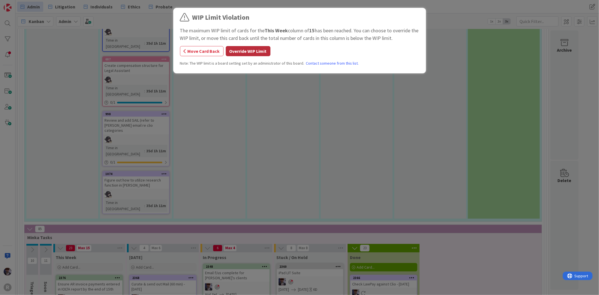
click at [263, 54] on button "Override WIP Limit" at bounding box center [248, 51] width 45 height 10
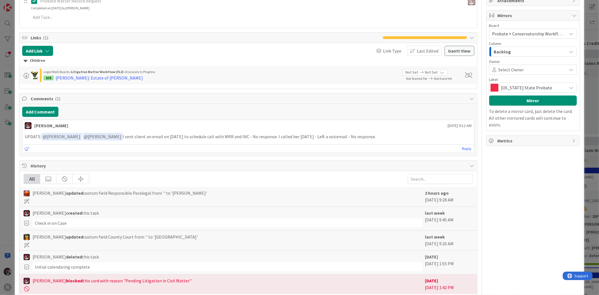
scroll to position [478, 0]
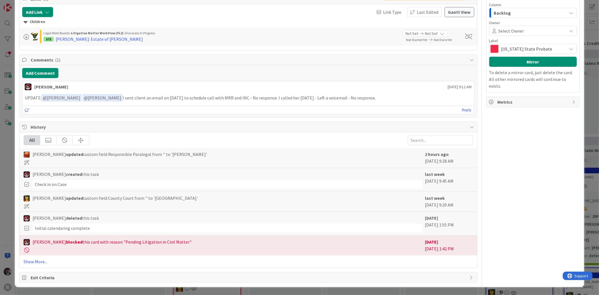
click at [12, 197] on div "ID 572 Probate + Conservatorship Workflow (FL2) Petition Queue Title 37 / 128 […" at bounding box center [299, 147] width 599 height 295
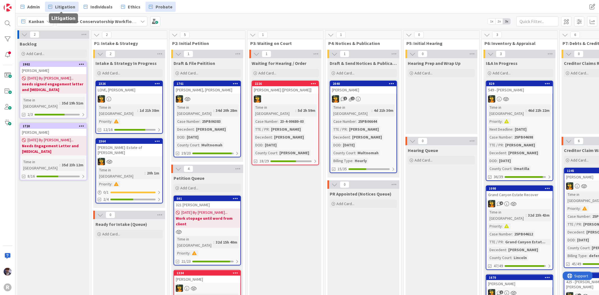
click at [66, 10] on link "Litigation" at bounding box center [62, 7] width 34 height 10
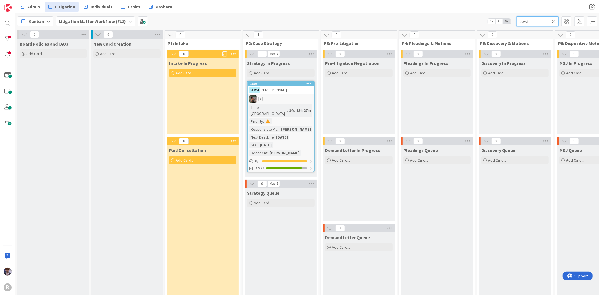
click at [539, 25] on input "sowi" at bounding box center [538, 21] width 42 height 10
drag, startPoint x: 539, startPoint y: 25, endPoint x: 503, endPoint y: 18, distance: 35.8
click at [503, 18] on div "Kanban Litigation Matter Workflow (FL2) 1x 2x 3x sowi" at bounding box center [307, 20] width 584 height 15
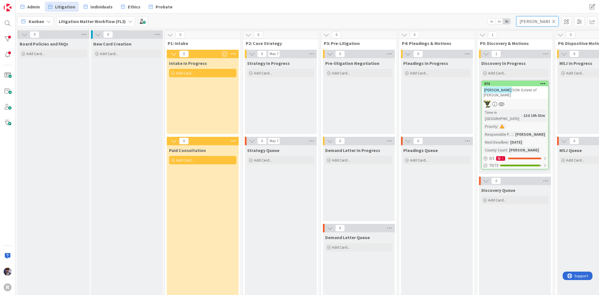
type input "[PERSON_NAME]"
click at [505, 90] on span "SON: Estate of [PERSON_NAME]" at bounding box center [510, 92] width 53 height 10
